Goal: Navigation & Orientation: Find specific page/section

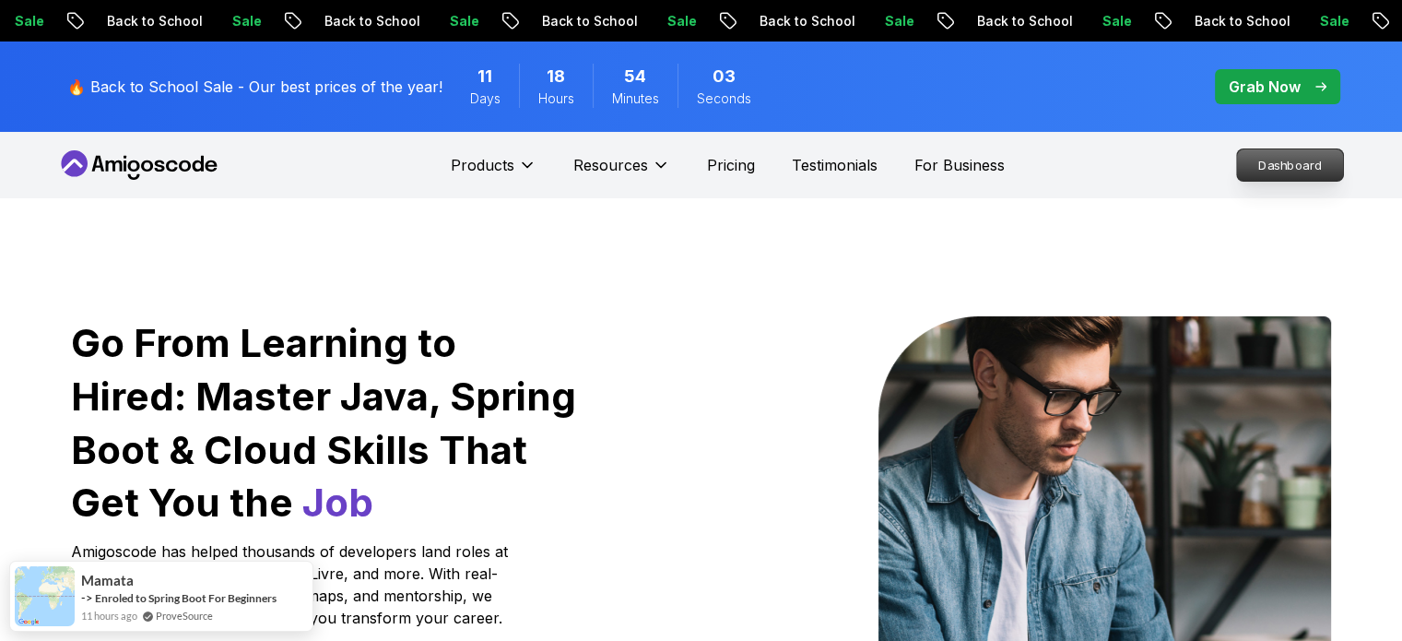
click at [1270, 158] on p "Dashboard" at bounding box center [1290, 164] width 106 height 31
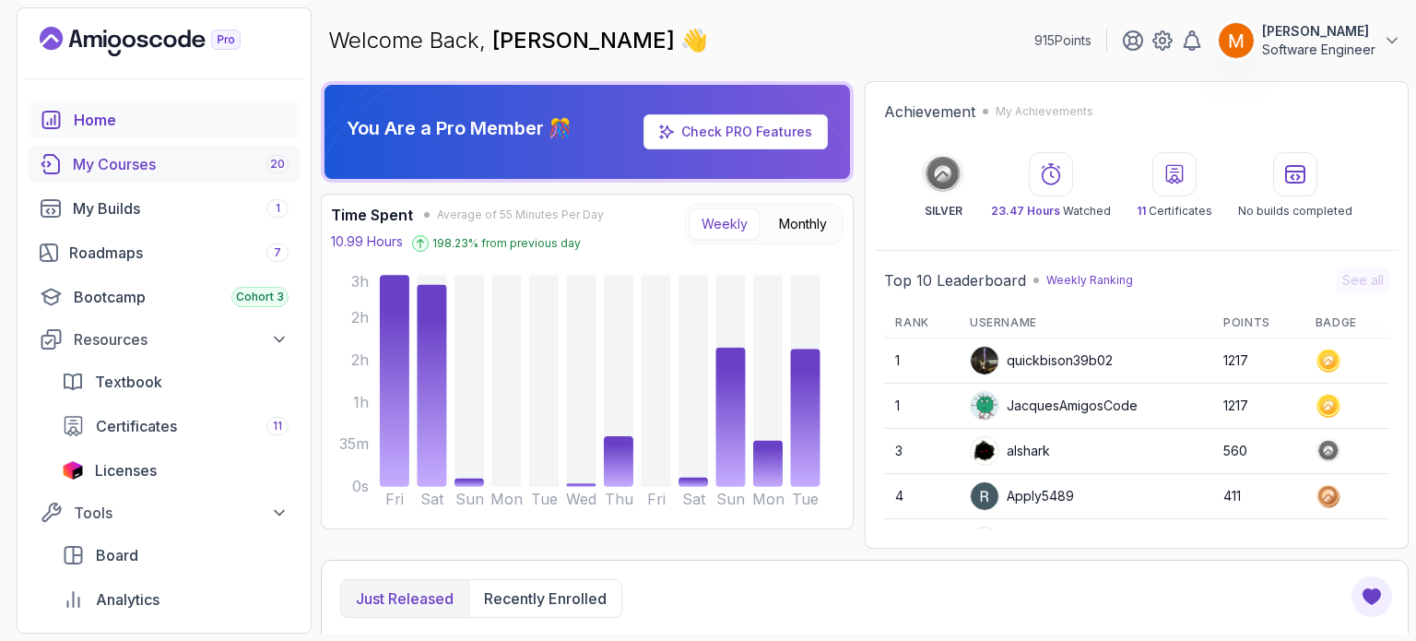
click at [196, 161] on div "My Courses 20" at bounding box center [181, 164] width 216 height 22
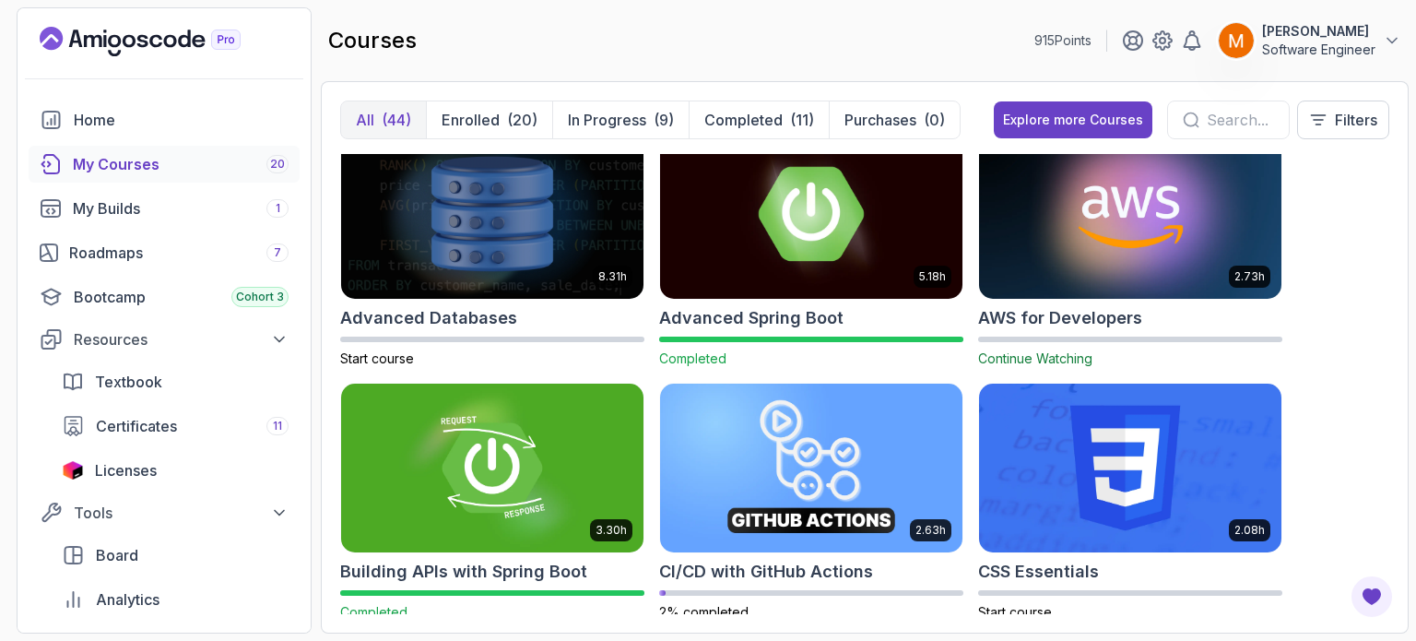
scroll to position [17, 0]
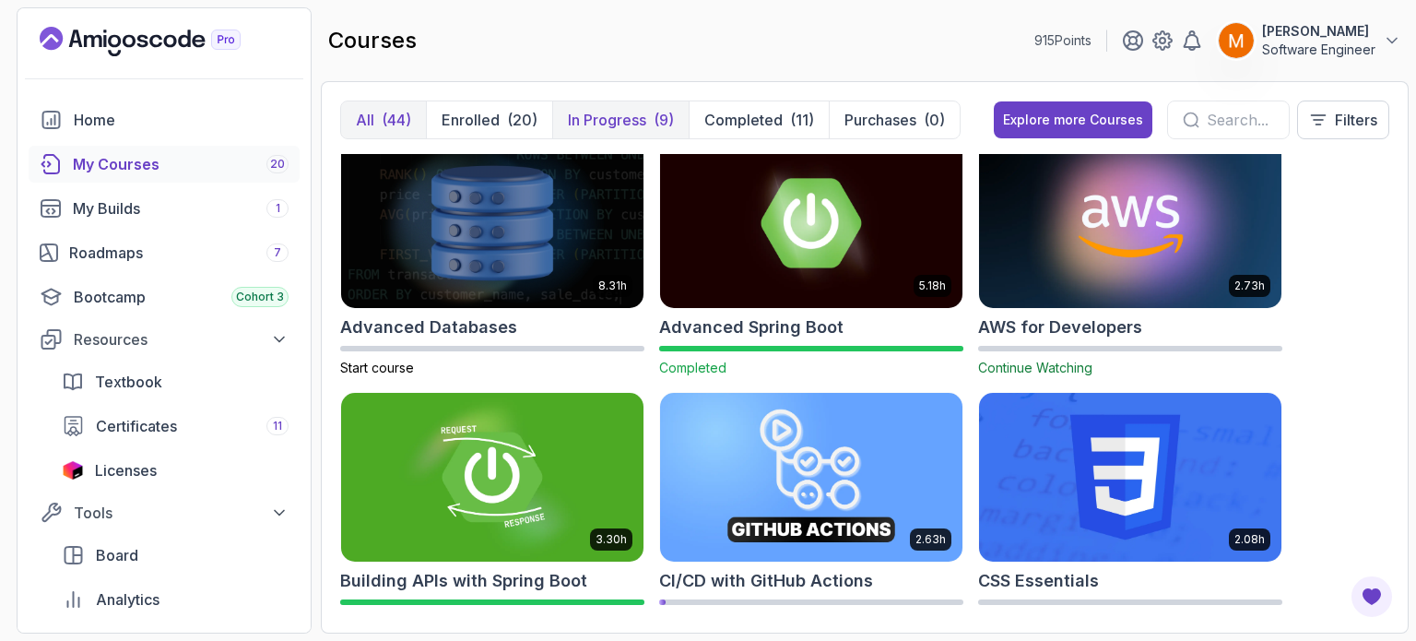
click at [649, 113] on button "In Progress (9)" at bounding box center [620, 119] width 136 height 37
